Goal: Information Seeking & Learning: Learn about a topic

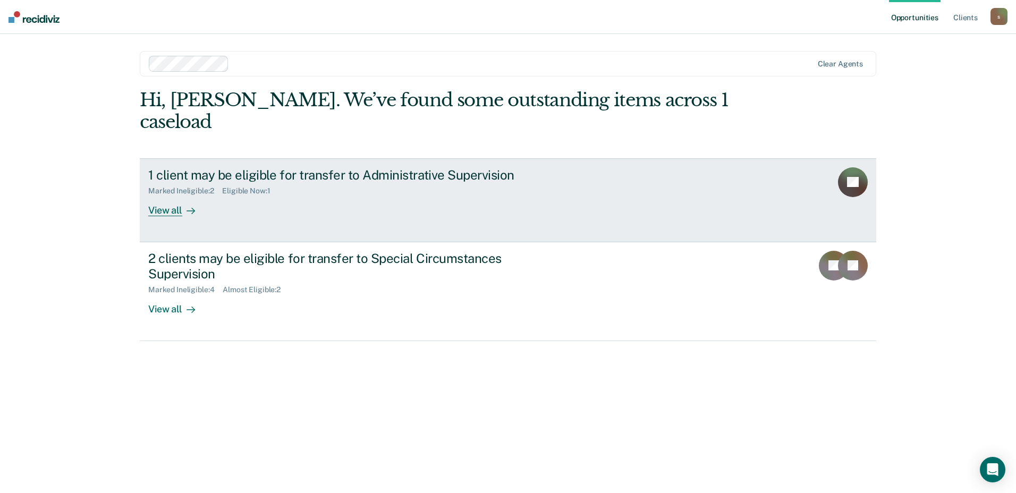
click at [564, 195] on link "1 client may be eligible for transfer to Administrative Supervision Marked Inel…" at bounding box center [508, 200] width 736 height 84
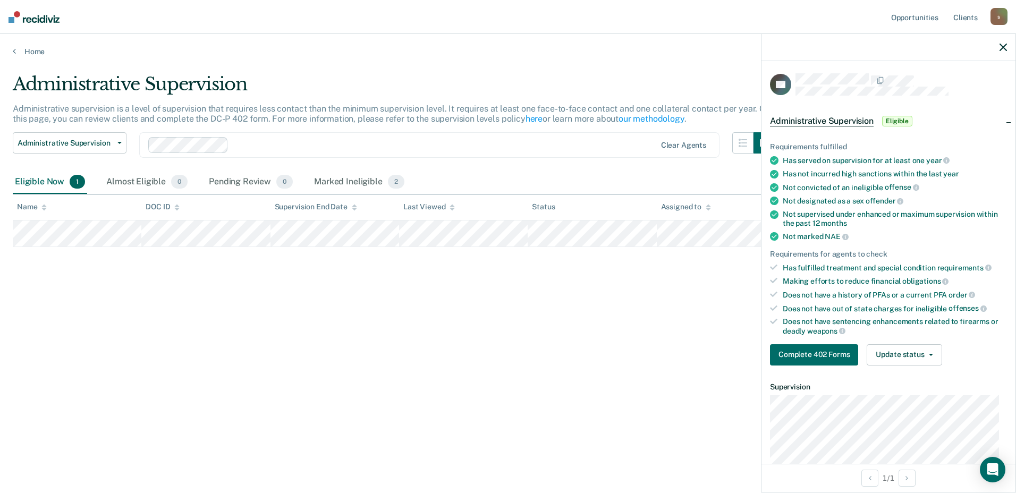
click at [495, 468] on main "Administrative Supervision Administrative supervision is a level of supervision…" at bounding box center [508, 273] width 1016 height 434
